Goal: Transaction & Acquisition: Purchase product/service

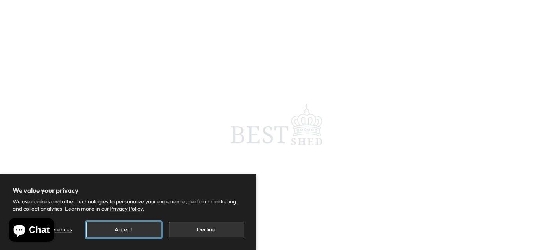
click at [122, 231] on button "Accept" at bounding box center [123, 229] width 74 height 15
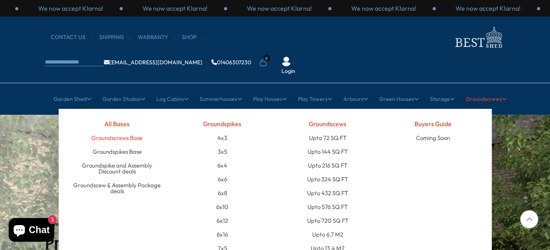
click at [117, 131] on link "Groundscrews Base" at bounding box center [116, 138] width 51 height 14
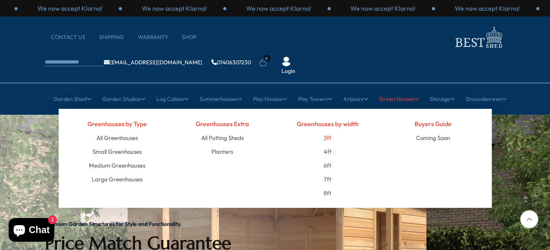
click at [325, 131] on link "3ft" at bounding box center [328, 138] width 8 height 14
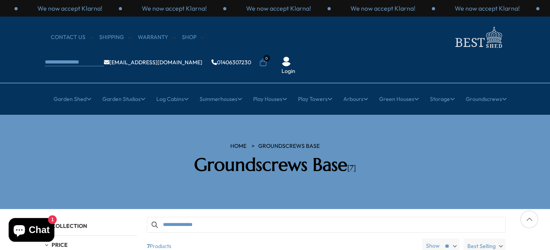
click at [24, 133] on section "HOME Groundscrews Base Groundscrews Base [7]" at bounding box center [275, 162] width 550 height 94
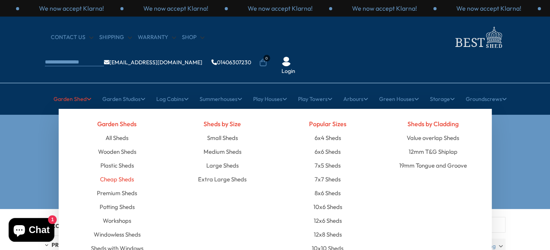
click at [121, 172] on link "Cheap Sheds" at bounding box center [117, 179] width 34 height 14
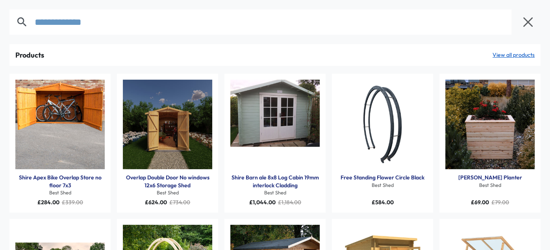
type input "**********"
click at [543, 201] on div "Products View all products Shire Apex Bike Overlap Store no floor 7x3 Best Shed…" at bounding box center [275, 204] width 543 height 321
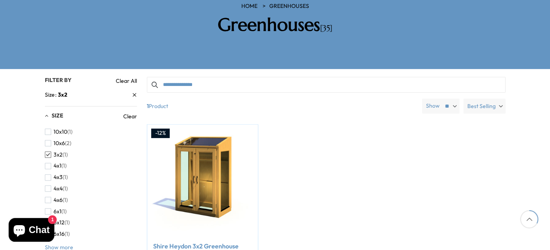
scroll to position [157, 0]
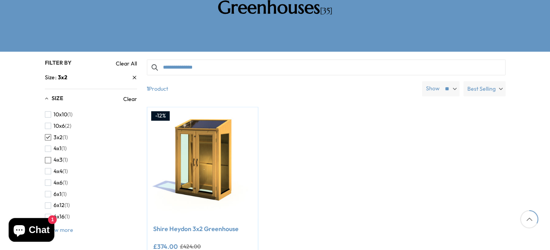
click at [48, 157] on span "button" at bounding box center [48, 160] width 6 height 6
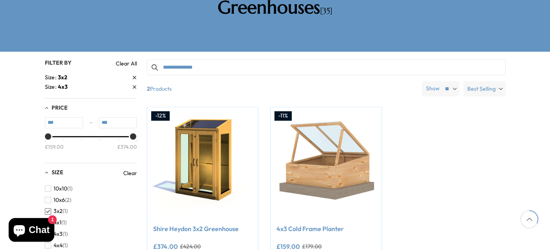
click at [12, 161] on div "Filters 35 products viewed" at bounding box center [275, 183] width 550 height 262
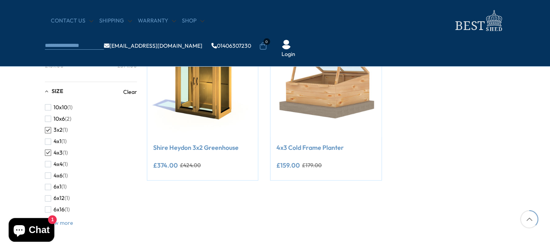
scroll to position [173, 0]
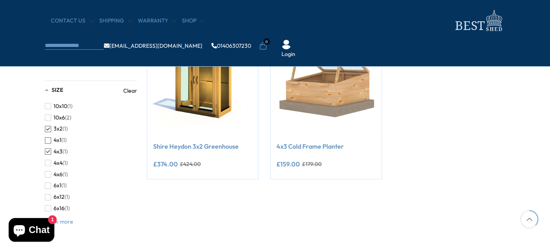
click at [47, 141] on span "button" at bounding box center [48, 140] width 6 height 6
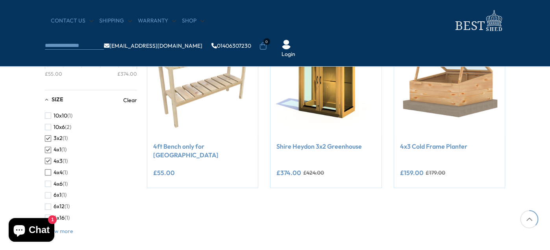
click at [48, 172] on span "button" at bounding box center [48, 172] width 6 height 6
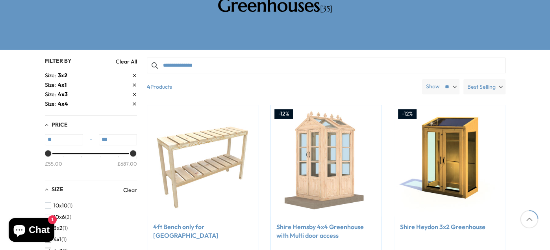
scroll to position [157, 0]
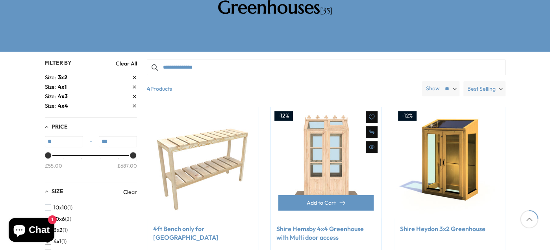
click at [327, 139] on img at bounding box center [326, 162] width 111 height 111
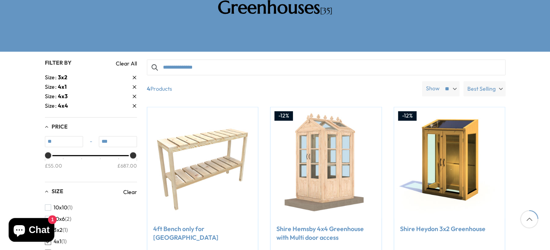
click at [534, 124] on div "Filters 35 products viewed" at bounding box center [275, 253] width 550 height 403
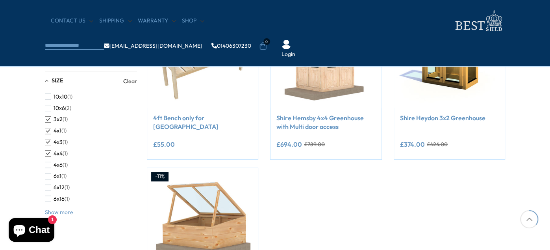
scroll to position [189, 0]
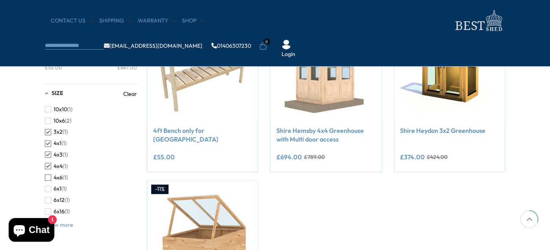
click at [48, 176] on span "button" at bounding box center [48, 177] width 6 height 6
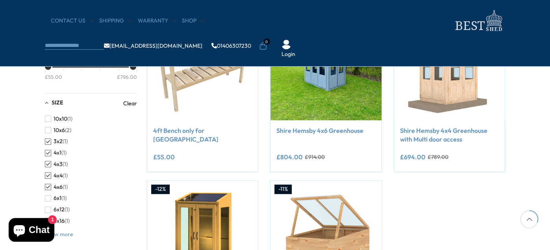
click at [539, 152] on div "Filters 35 products viewed" at bounding box center [275, 155] width 550 height 403
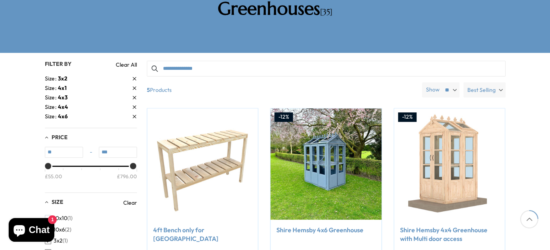
scroll to position [157, 0]
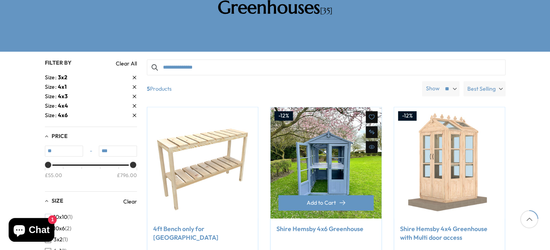
click at [336, 150] on img at bounding box center [326, 162] width 111 height 111
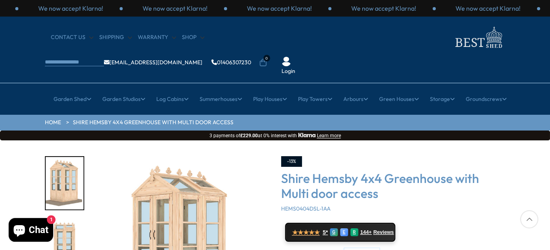
click at [176, 210] on img "1 / 7" at bounding box center [180, 244] width 177 height 177
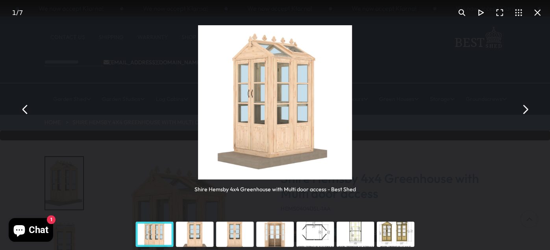
click at [525, 108] on button "You can close this modal content with the ESC key" at bounding box center [525, 109] width 19 height 19
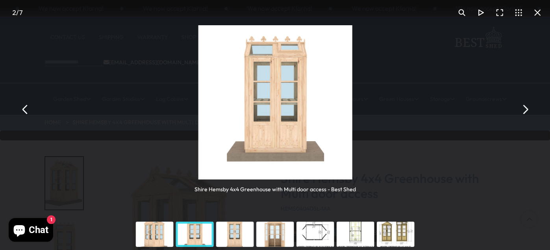
click at [525, 108] on button "You can close this modal content with the ESC key" at bounding box center [525, 109] width 19 height 19
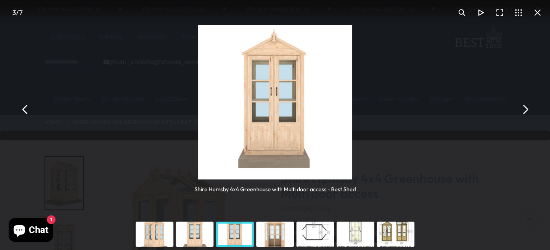
click at [525, 108] on button "You can close this modal content with the ESC key" at bounding box center [525, 109] width 19 height 19
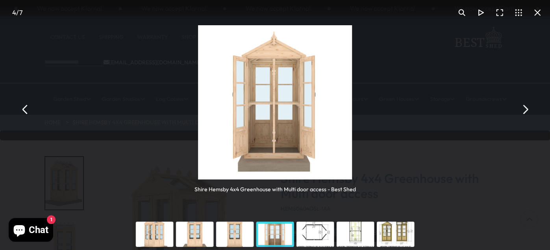
click at [525, 108] on button "You can close this modal content with the ESC key" at bounding box center [525, 109] width 19 height 19
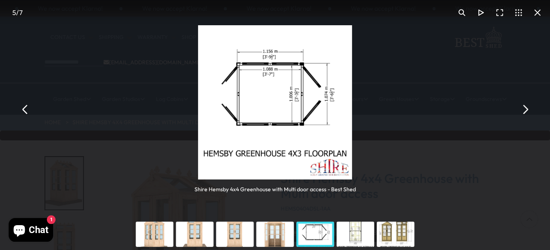
click at [525, 108] on button "You can close this modal content with the ESC key" at bounding box center [525, 109] width 19 height 19
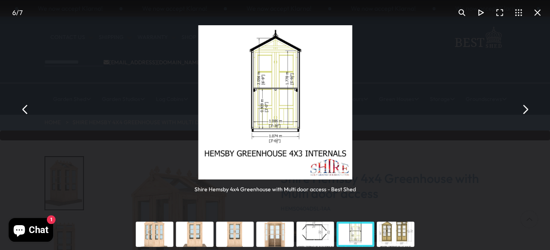
click at [525, 108] on button "You can close this modal content with the ESC key" at bounding box center [525, 109] width 19 height 19
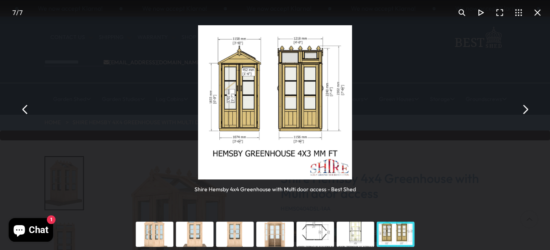
click at [525, 108] on button "You can close this modal content with the ESC key" at bounding box center [525, 109] width 19 height 19
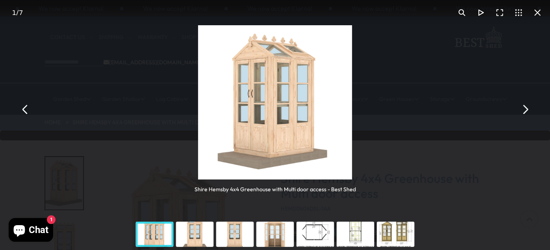
click at [525, 108] on button "You can close this modal content with the ESC key" at bounding box center [525, 109] width 19 height 19
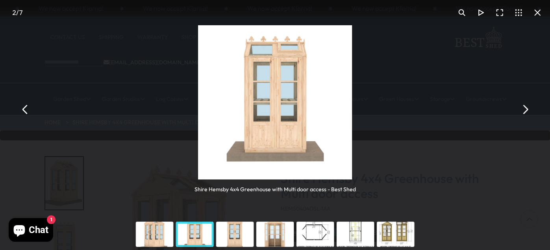
click at [525, 108] on button "You can close this modal content with the ESC key" at bounding box center [525, 109] width 19 height 19
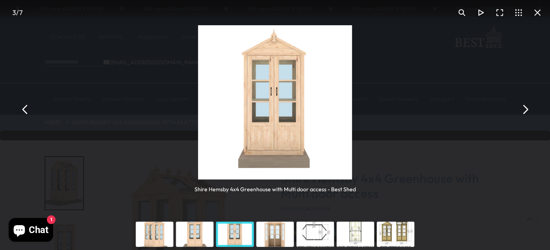
click at [525, 108] on button "You can close this modal content with the ESC key" at bounding box center [525, 109] width 19 height 19
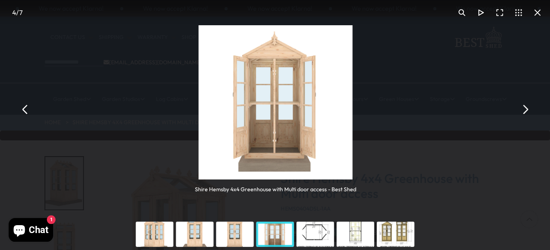
click at [525, 108] on button "You can close this modal content with the ESC key" at bounding box center [525, 109] width 19 height 19
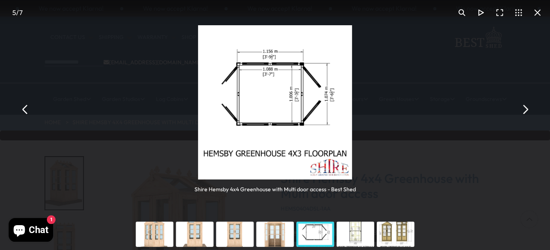
click at [538, 13] on button "You can close this modal content with the ESC key" at bounding box center [537, 12] width 19 height 19
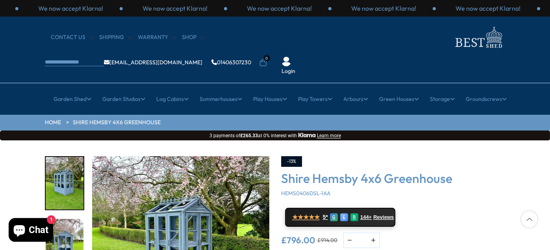
click at [171, 208] on img "1 / 10" at bounding box center [180, 244] width 177 height 177
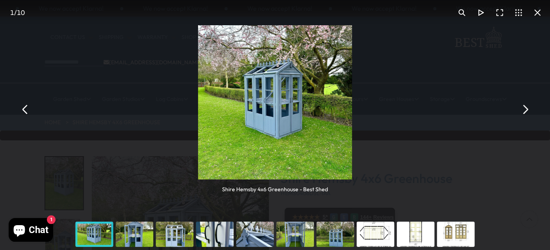
click at [525, 110] on button "You can close this modal content with the ESC key" at bounding box center [525, 109] width 19 height 19
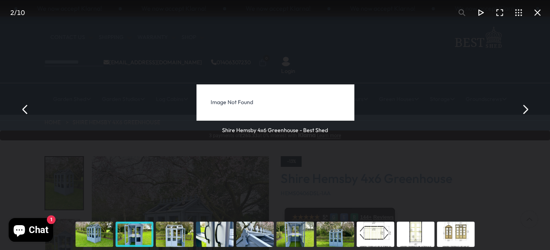
click at [525, 110] on button "You can close this modal content with the ESC key" at bounding box center [525, 109] width 19 height 19
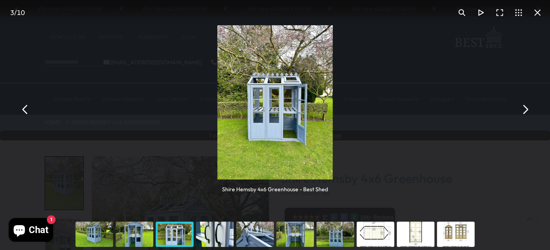
click at [525, 110] on button "You can close this modal content with the ESC key" at bounding box center [525, 109] width 19 height 19
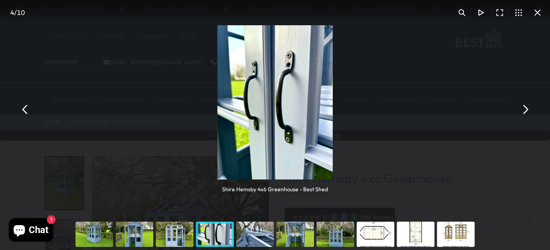
click at [525, 110] on button "You can close this modal content with the ESC key" at bounding box center [525, 109] width 19 height 19
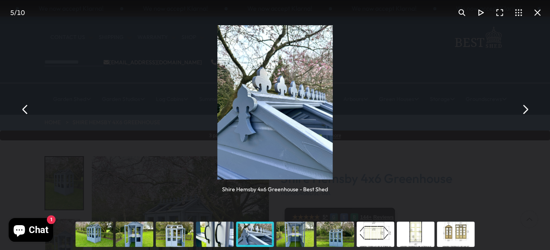
click at [525, 110] on button "You can close this modal content with the ESC key" at bounding box center [525, 109] width 19 height 19
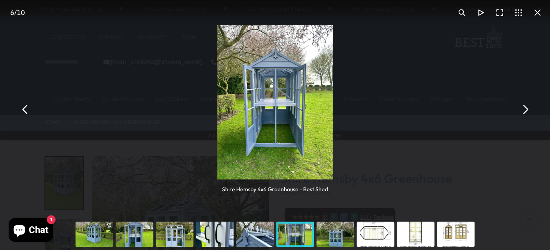
click at [525, 110] on button "You can close this modal content with the ESC key" at bounding box center [525, 109] width 19 height 19
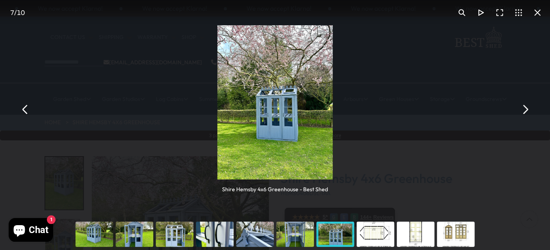
click at [525, 110] on button "You can close this modal content with the ESC key" at bounding box center [525, 109] width 19 height 19
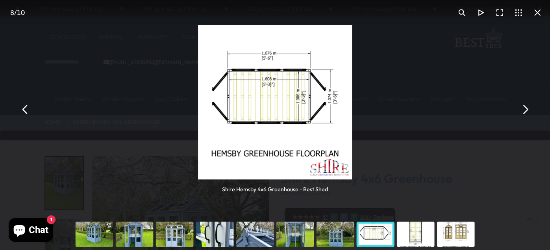
click at [525, 110] on button "You can close this modal content with the ESC key" at bounding box center [525, 109] width 19 height 19
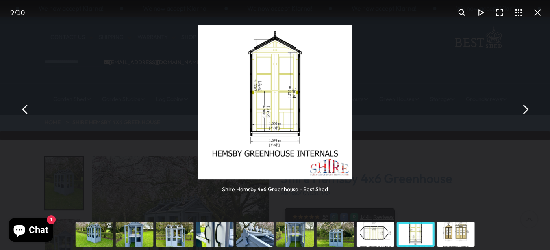
click at [525, 110] on button "You can close this modal content with the ESC key" at bounding box center [525, 109] width 19 height 19
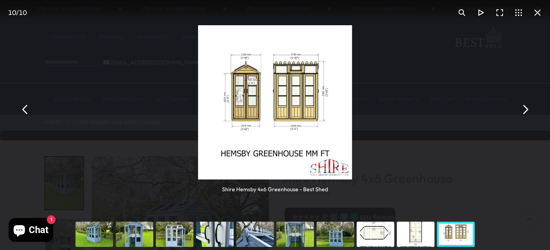
click at [525, 110] on button "You can close this modal content with the ESC key" at bounding box center [525, 109] width 19 height 19
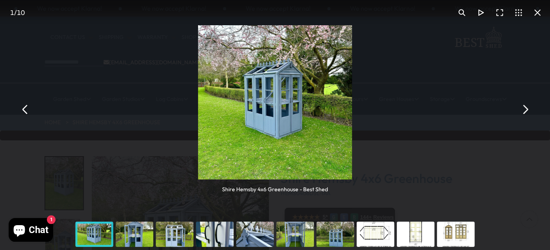
click at [525, 110] on button "You can close this modal content with the ESC key" at bounding box center [525, 109] width 19 height 19
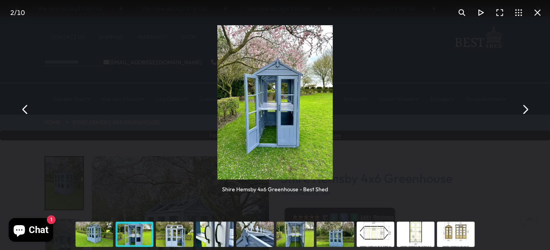
click at [525, 110] on button "You can close this modal content with the ESC key" at bounding box center [525, 109] width 19 height 19
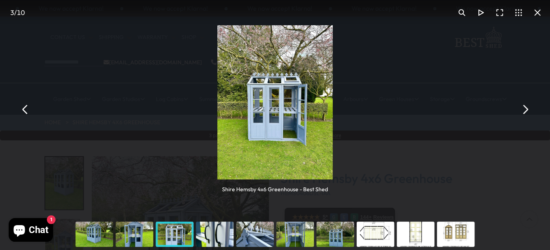
click at [525, 110] on button "You can close this modal content with the ESC key" at bounding box center [525, 109] width 19 height 19
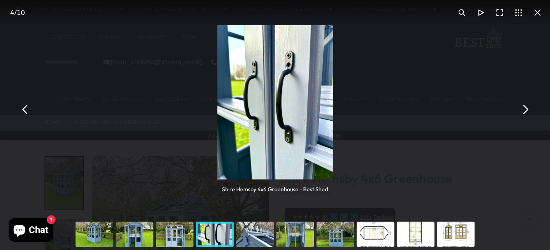
click at [525, 110] on button "You can close this modal content with the ESC key" at bounding box center [525, 109] width 19 height 19
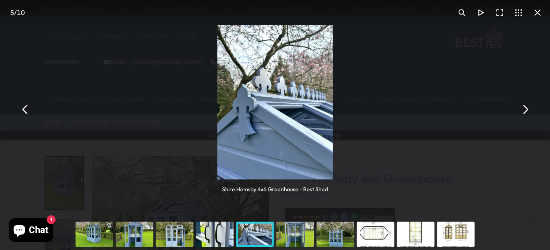
click at [538, 14] on button "You can close this modal content with the ESC key" at bounding box center [537, 12] width 19 height 19
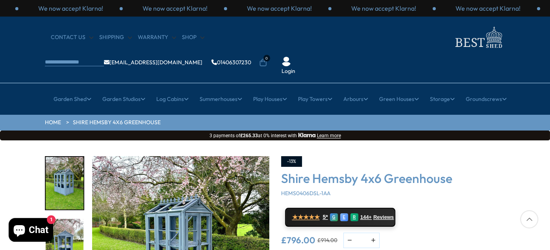
click at [170, 198] on img "1 / 10" at bounding box center [180, 244] width 177 height 177
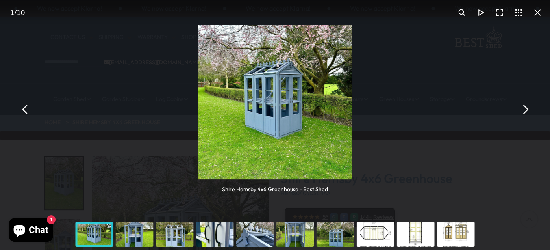
click at [524, 110] on button "You can close this modal content with the ESC key" at bounding box center [525, 109] width 19 height 19
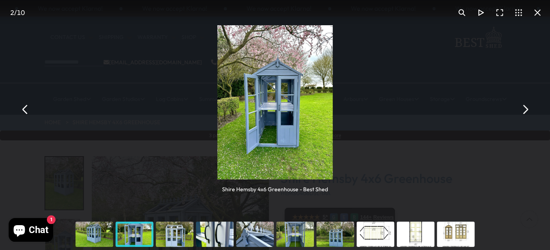
click at [524, 110] on button "You can close this modal content with the ESC key" at bounding box center [525, 109] width 19 height 19
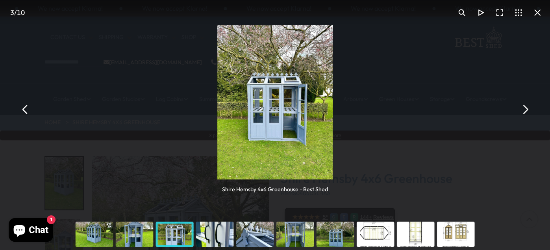
click at [524, 110] on button "You can close this modal content with the ESC key" at bounding box center [525, 109] width 19 height 19
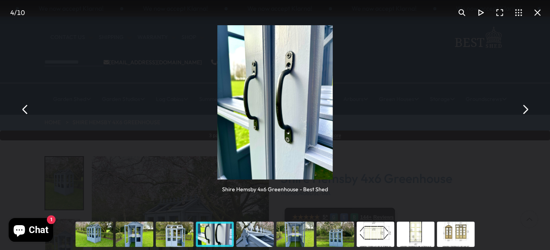
click at [524, 110] on button "You can close this modal content with the ESC key" at bounding box center [525, 109] width 19 height 19
